Goal: Navigation & Orientation: Find specific page/section

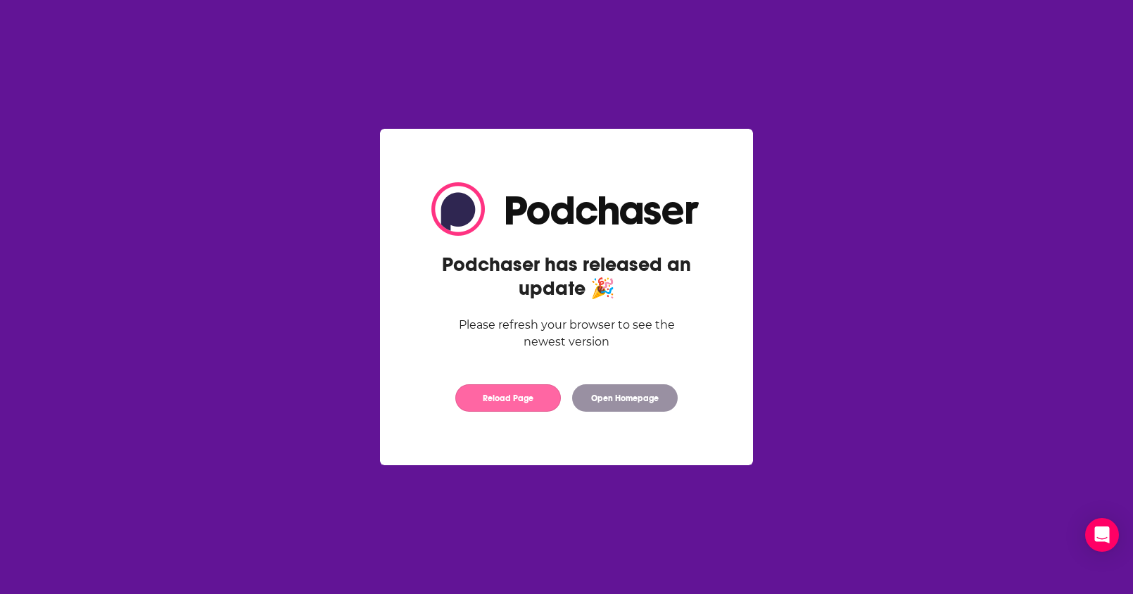
click at [541, 393] on button "Reload Page" at bounding box center [508, 397] width 106 height 27
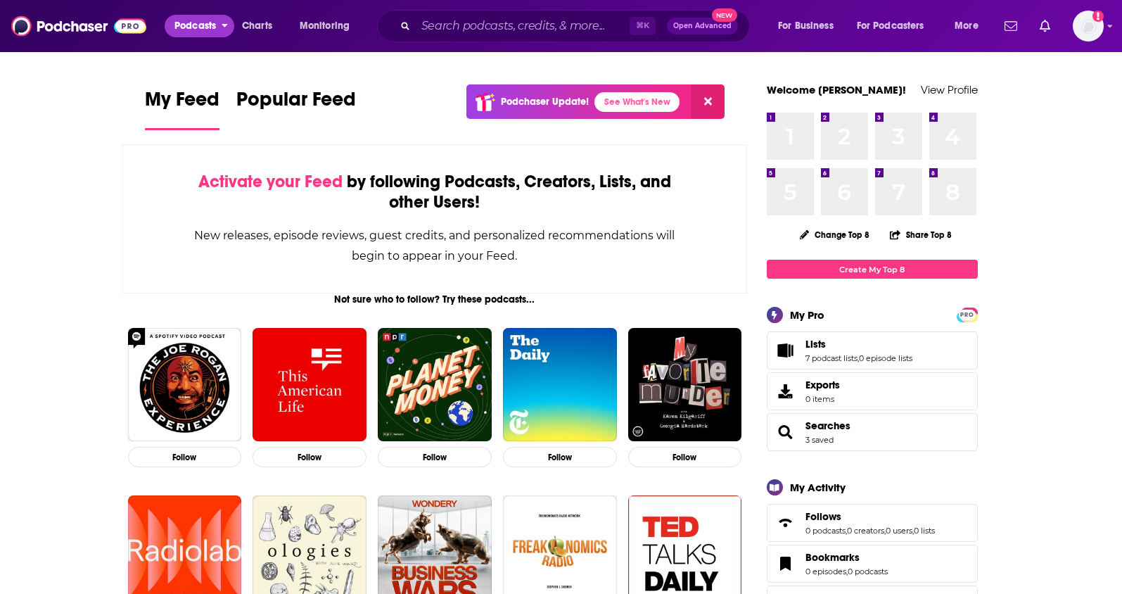
click at [187, 23] on span "Podcasts" at bounding box center [196, 26] width 42 height 20
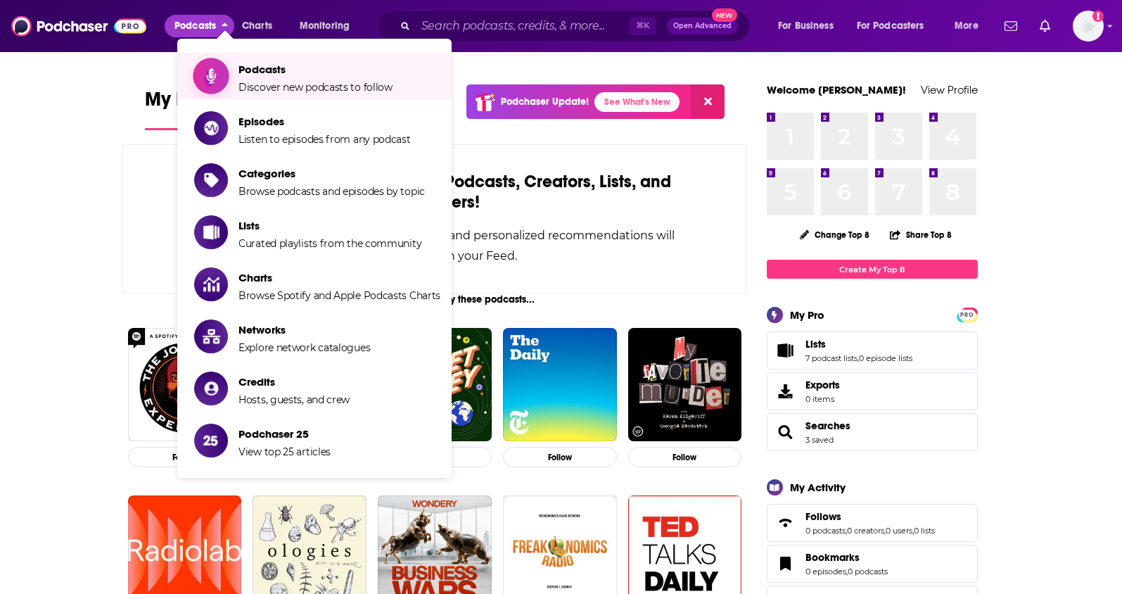
click at [252, 73] on span "Podcasts" at bounding box center [316, 69] width 154 height 13
